Goal: Task Accomplishment & Management: Use online tool/utility

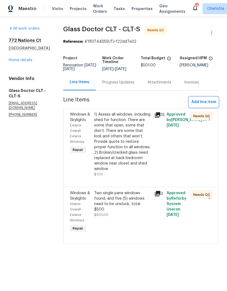
click at [214, 101] on span "Add line item" at bounding box center [203, 102] width 25 height 7
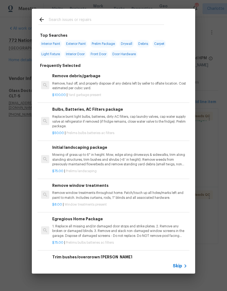
click at [111, 17] on input "text" at bounding box center [106, 20] width 115 height 8
type input "Window"
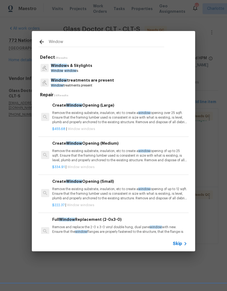
click at [57, 64] on span "Window" at bounding box center [59, 66] width 16 height 4
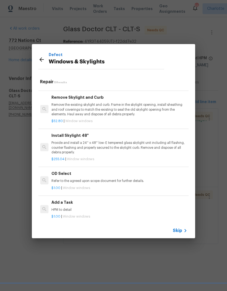
scroll to position [400, 1]
click at [146, 208] on p "HPM to detail" at bounding box center [118, 210] width 135 height 5
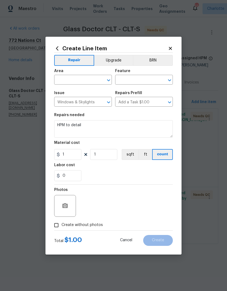
click at [70, 84] on input "text" at bounding box center [75, 80] width 42 height 8
type input "w"
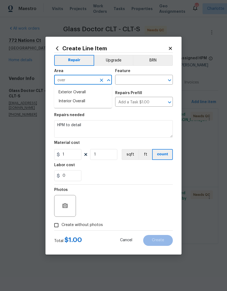
click at [66, 96] on li "Exterior Overall" at bounding box center [83, 92] width 58 height 9
type input "Exterior Overall"
click at [146, 79] on input "text" at bounding box center [136, 80] width 42 height 8
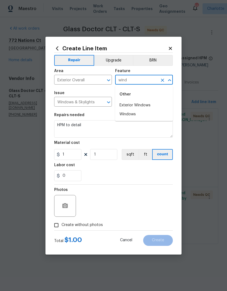
click at [150, 114] on li "Windows" at bounding box center [144, 114] width 58 height 9
type input "Windows"
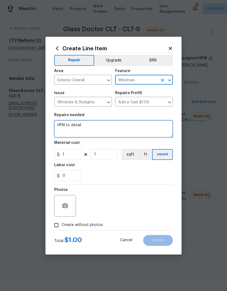
click at [73, 125] on textarea "HPM to detail" at bounding box center [113, 128] width 119 height 17
click at [66, 127] on textarea "HPM to detail" at bounding box center [113, 128] width 119 height 17
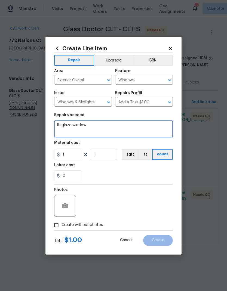
type textarea "Reglaze window"
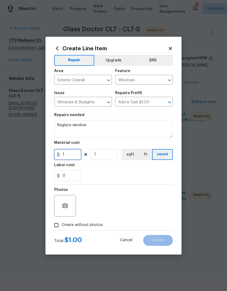
click at [72, 160] on input "1" at bounding box center [67, 154] width 27 height 11
type input "75"
click at [139, 172] on div "0" at bounding box center [113, 175] width 119 height 11
click at [57, 229] on input "Create without photos" at bounding box center [56, 225] width 10 height 10
checkbox input "true"
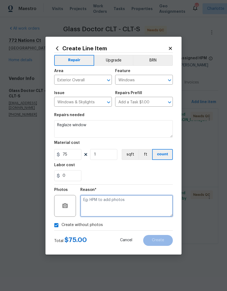
click at [154, 208] on textarea at bounding box center [126, 206] width 93 height 22
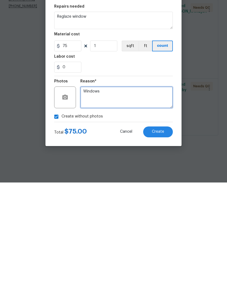
type textarea "Windows"
click at [165, 235] on button "Create" at bounding box center [158, 240] width 30 height 11
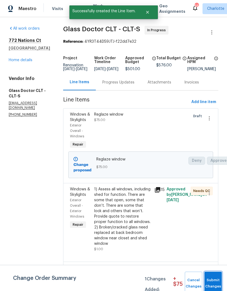
click at [214, 283] on span "Submit Changes" at bounding box center [213, 283] width 12 height 13
